Goal: Information Seeking & Learning: Learn about a topic

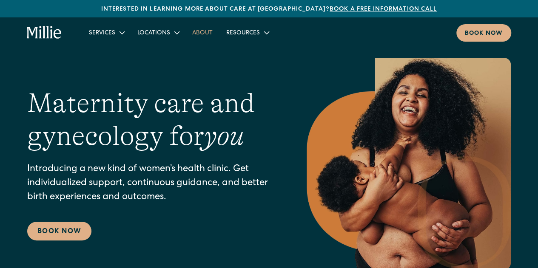
click at [204, 31] on link "About" at bounding box center [202, 33] width 34 height 14
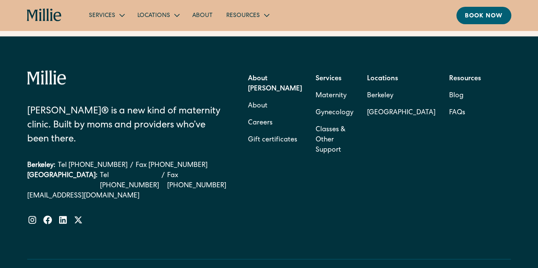
scroll to position [2708, 0]
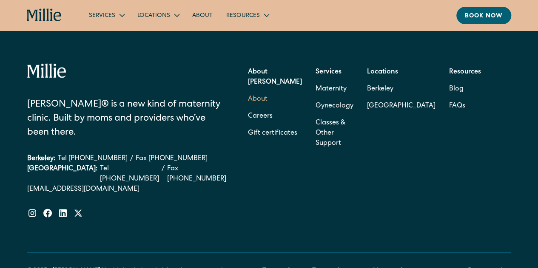
click at [253, 93] on link "About" at bounding box center [258, 99] width 20 height 17
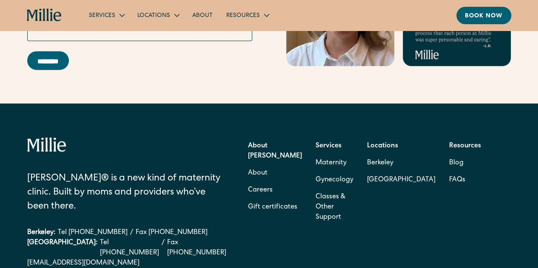
scroll to position [2637, 0]
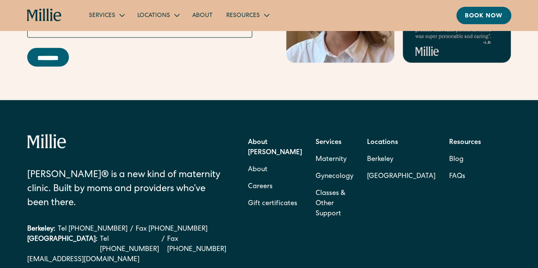
click at [524, 210] on div "Millie® is a new kind of maternity clinic. Built by moms and providers who’ve b…" at bounding box center [269, 249] width 538 height 298
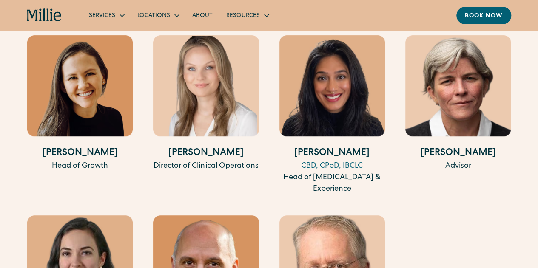
scroll to position [1796, 0]
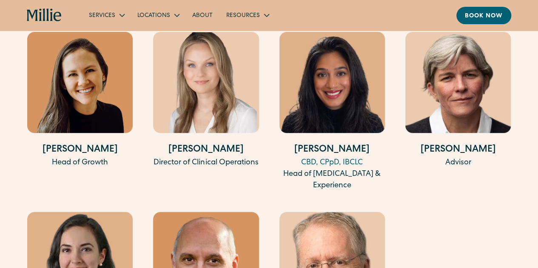
click at [509, 179] on div "Terese Tatum Advisor" at bounding box center [457, 112] width 105 height 160
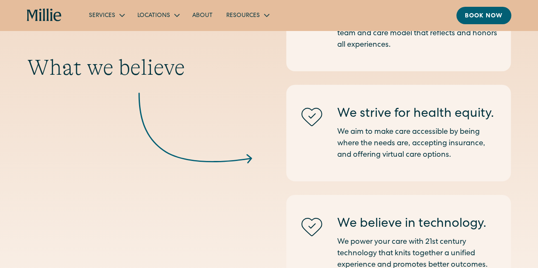
scroll to position [1255, 0]
